Goal: Information Seeking & Learning: Understand process/instructions

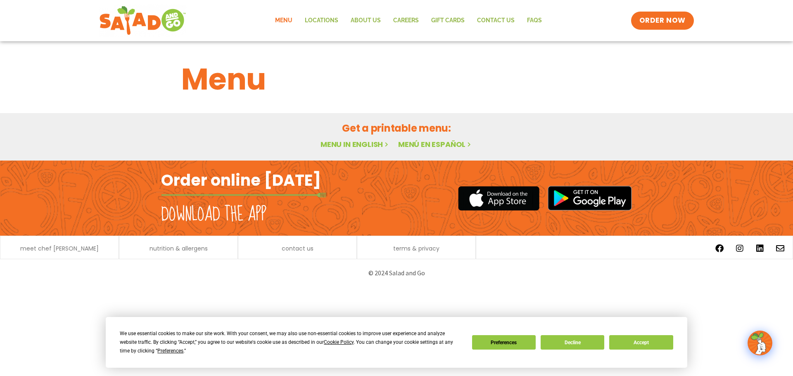
click at [361, 145] on link "Menu in English" at bounding box center [355, 144] width 69 height 10
click at [632, 342] on button "Accept" at bounding box center [641, 342] width 64 height 14
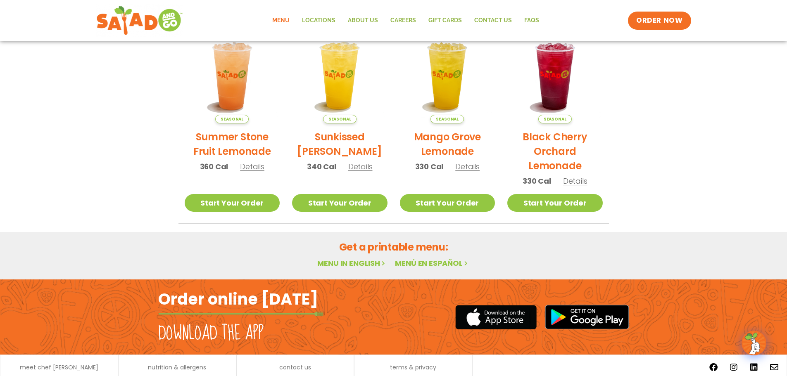
scroll to position [443, 0]
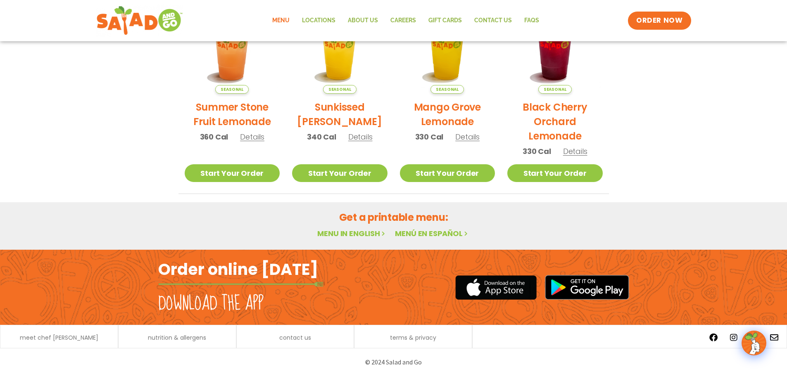
click at [359, 233] on link "Menu in English" at bounding box center [351, 233] width 69 height 10
click at [345, 233] on link "Menu in English" at bounding box center [351, 233] width 69 height 10
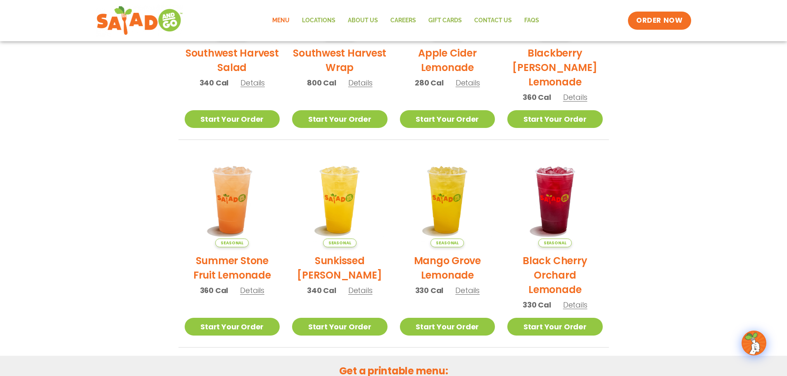
scroll to position [413, 0]
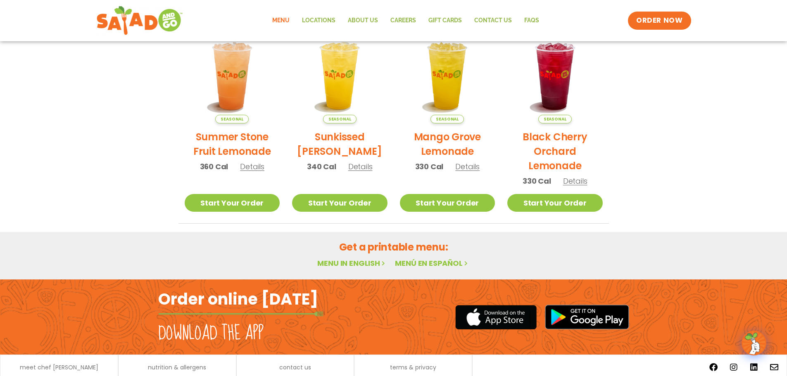
click at [361, 264] on link "Menu in English" at bounding box center [351, 263] width 69 height 10
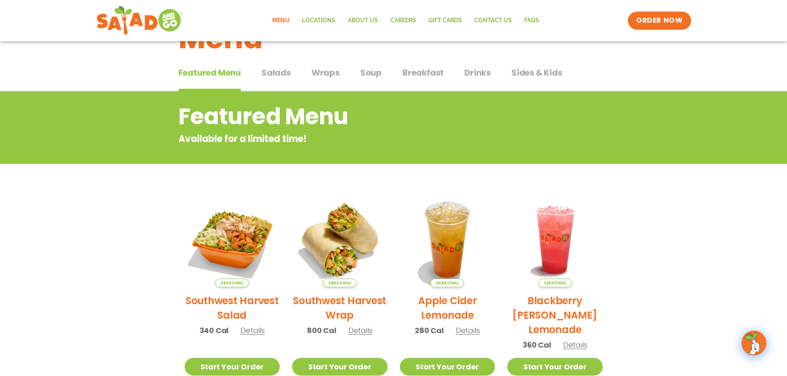
scroll to position [0, 0]
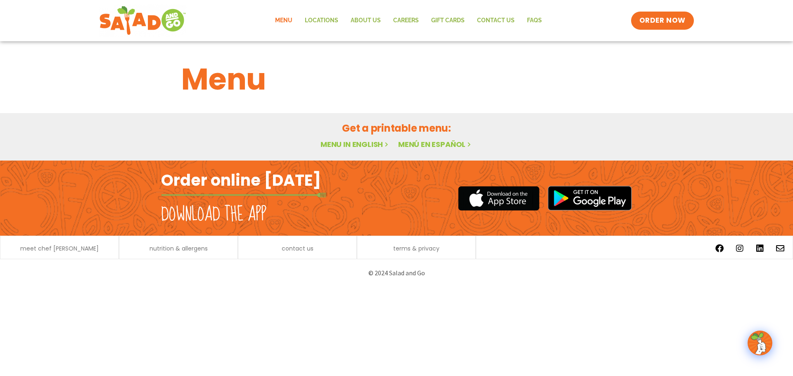
click at [373, 144] on link "Menu in English" at bounding box center [355, 144] width 69 height 10
click at [284, 17] on link "Menu" at bounding box center [284, 20] width 30 height 19
click at [252, 182] on h2 "Order online [DATE]" at bounding box center [241, 180] width 160 height 20
click at [766, 342] on img at bounding box center [760, 343] width 23 height 23
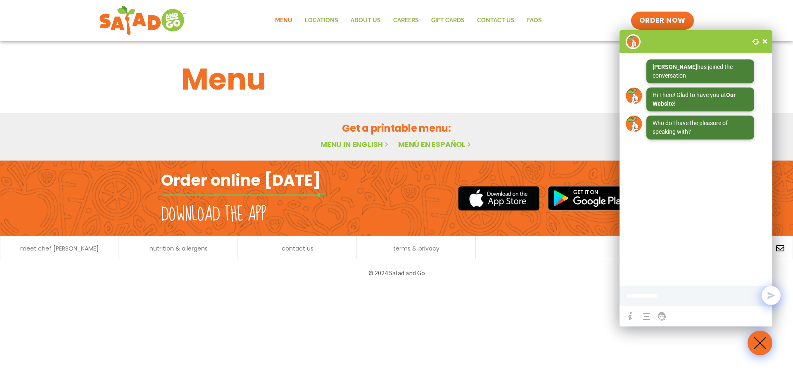
click at [765, 39] on span at bounding box center [765, 41] width 8 height 8
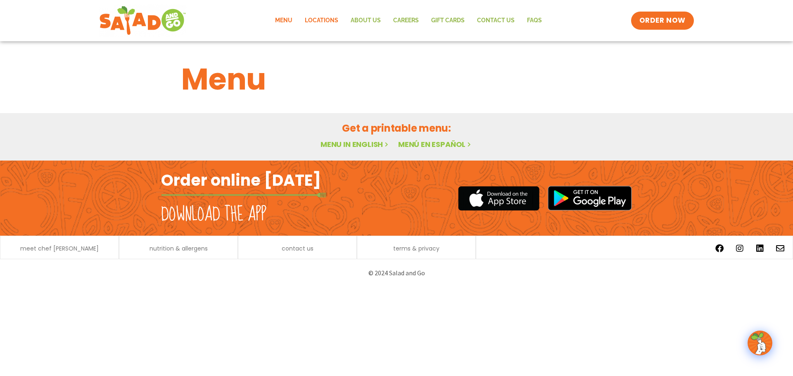
click at [334, 20] on link "Locations" at bounding box center [322, 20] width 46 height 19
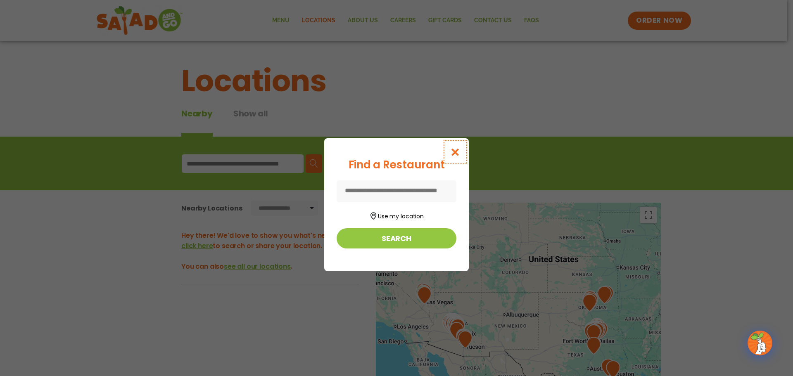
click at [456, 152] on icon "Close modal" at bounding box center [455, 152] width 10 height 9
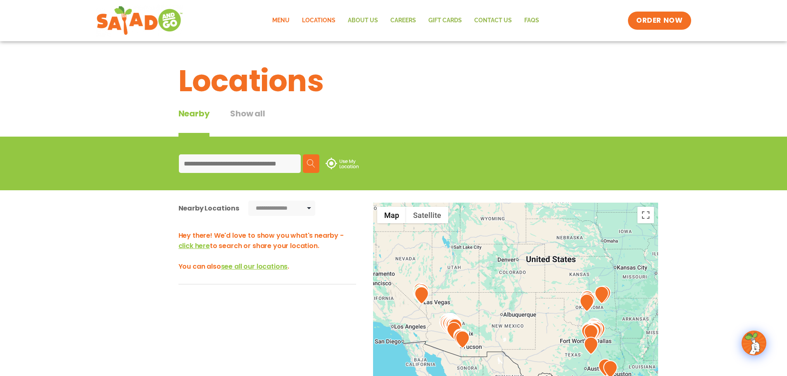
click at [285, 19] on link "Menu" at bounding box center [281, 20] width 30 height 19
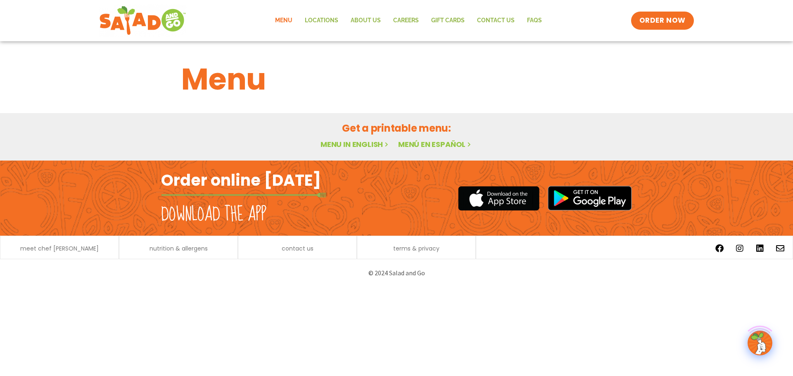
click at [377, 143] on link "Menu in English" at bounding box center [355, 144] width 69 height 10
click at [349, 143] on link "Menu in English" at bounding box center [355, 144] width 69 height 10
click at [350, 143] on link "Menu in English" at bounding box center [355, 144] width 69 height 10
click at [663, 21] on span "ORDER NOW" at bounding box center [662, 20] width 51 height 11
